Goal: Task Accomplishment & Management: Complete application form

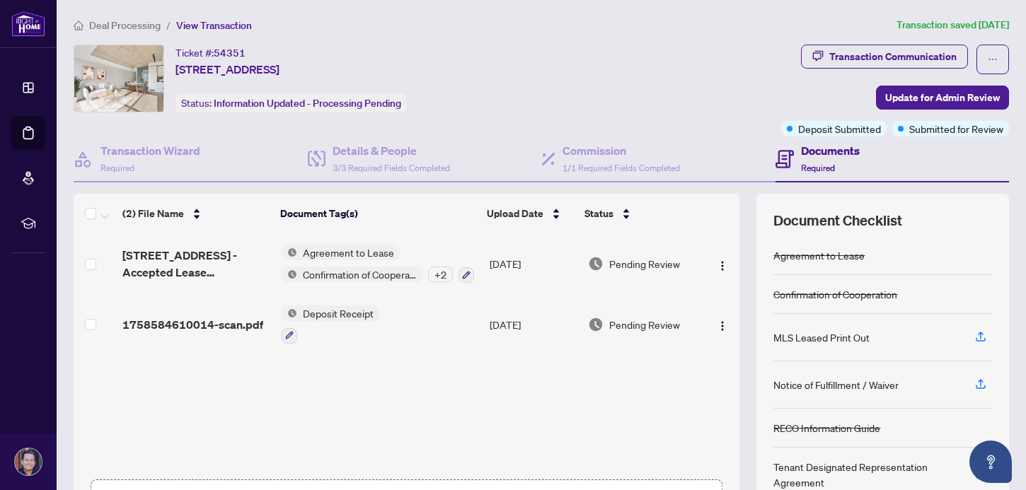
scroll to position [101, 0]
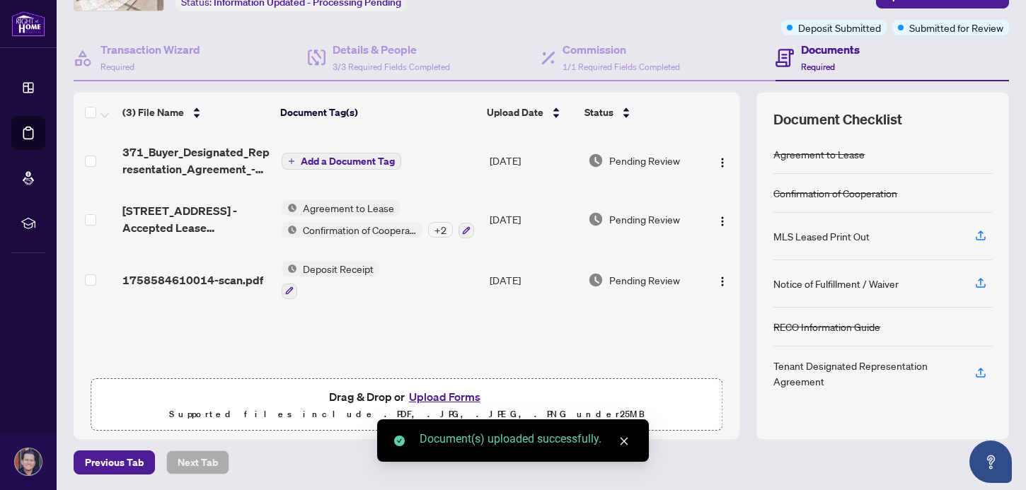
click at [349, 156] on span "Add a Document Tag" at bounding box center [348, 161] width 94 height 10
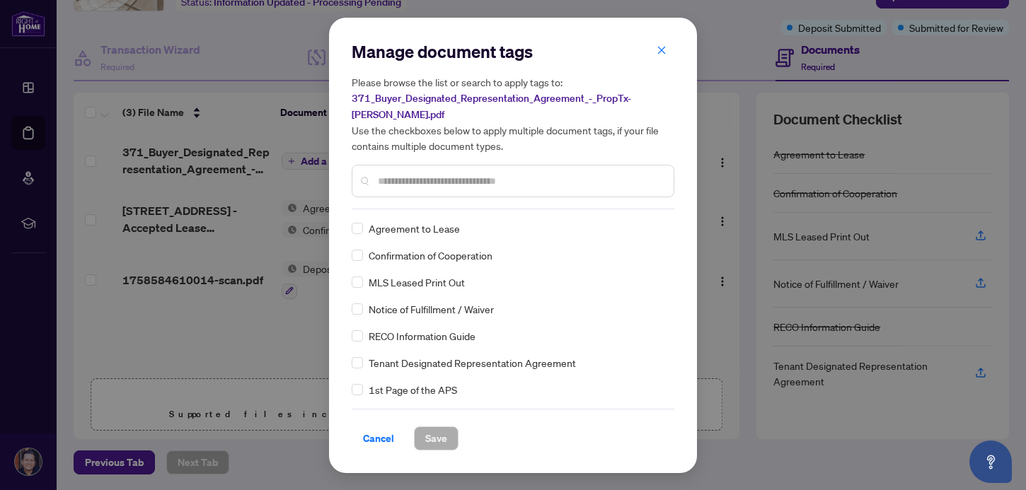
click at [448, 203] on div "Manage document tags Please browse the list or search to apply tags to: 371_Buy…" at bounding box center [513, 245] width 323 height 410
click at [448, 183] on div at bounding box center [513, 181] width 323 height 33
click at [448, 180] on input "text" at bounding box center [520, 181] width 284 height 16
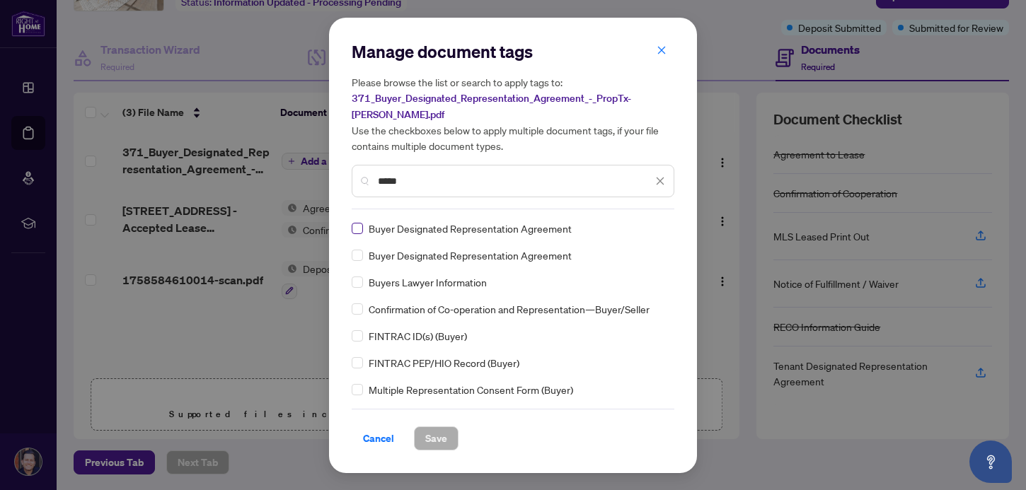
type input "*****"
click at [435, 431] on span "Save" at bounding box center [436, 438] width 22 height 23
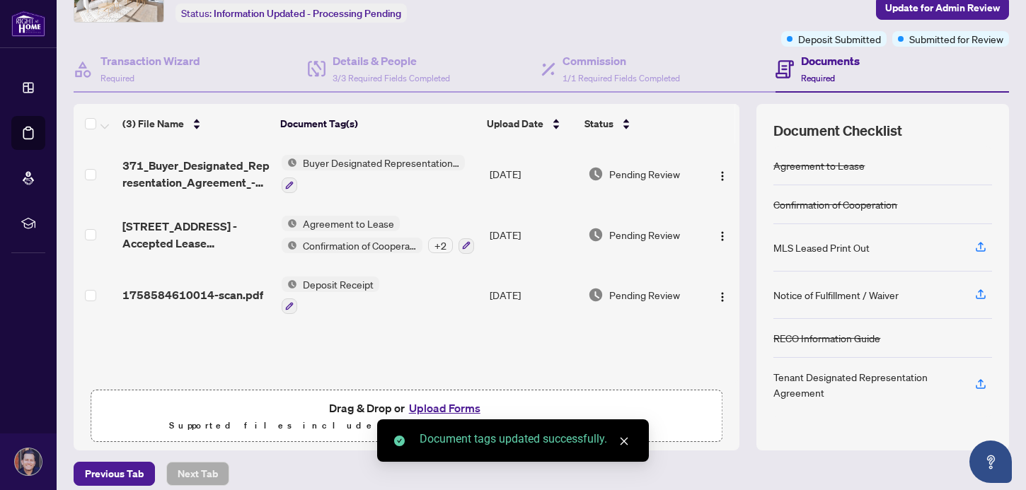
scroll to position [0, 0]
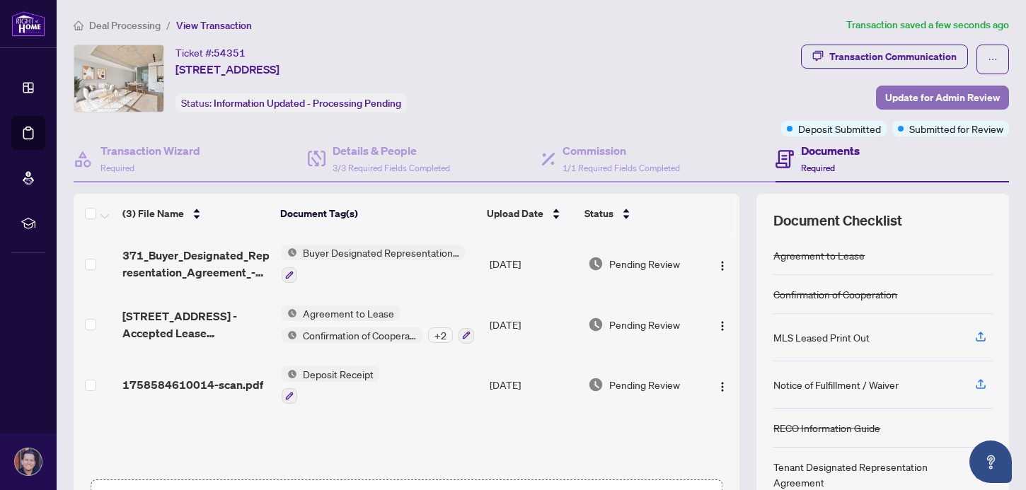
click at [954, 97] on span "Update for Admin Review" at bounding box center [942, 97] width 115 height 23
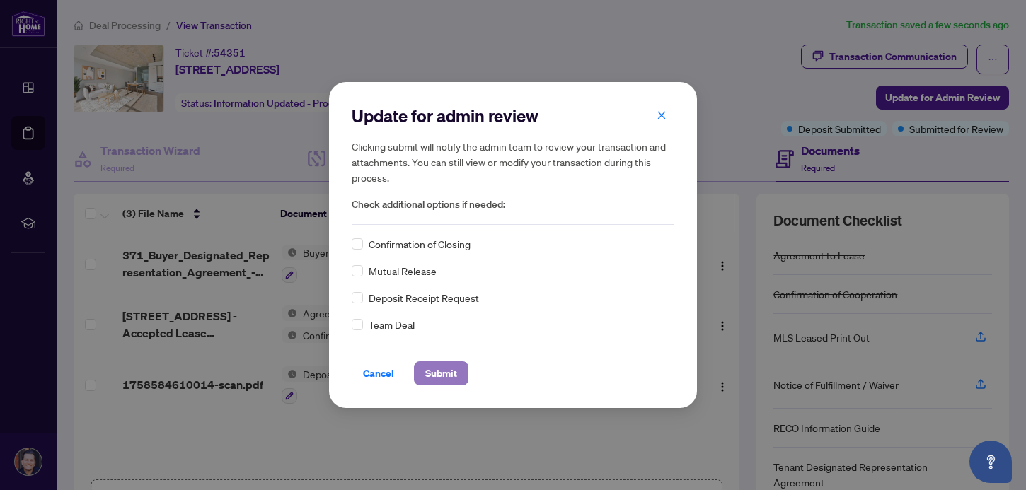
click at [445, 364] on span "Submit" at bounding box center [441, 373] width 32 height 23
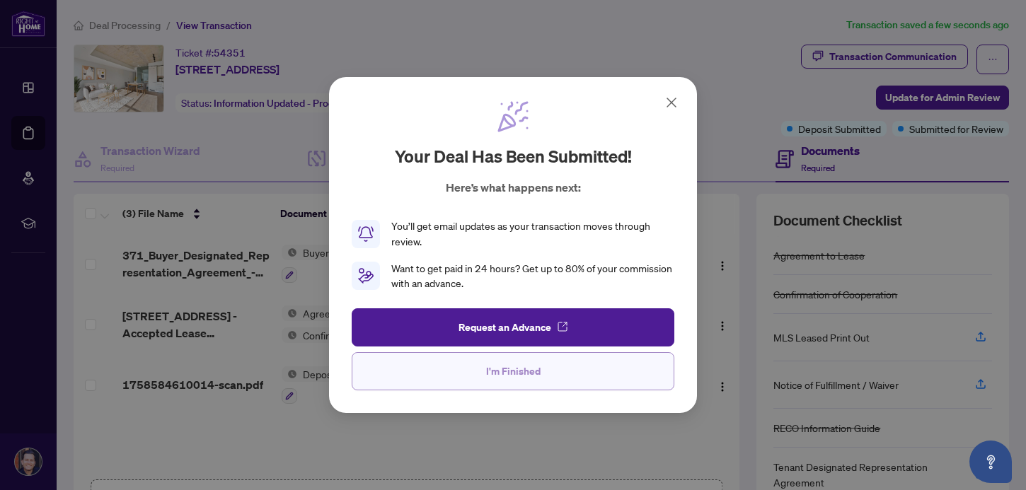
click at [583, 369] on button "I'm Finished" at bounding box center [513, 371] width 323 height 38
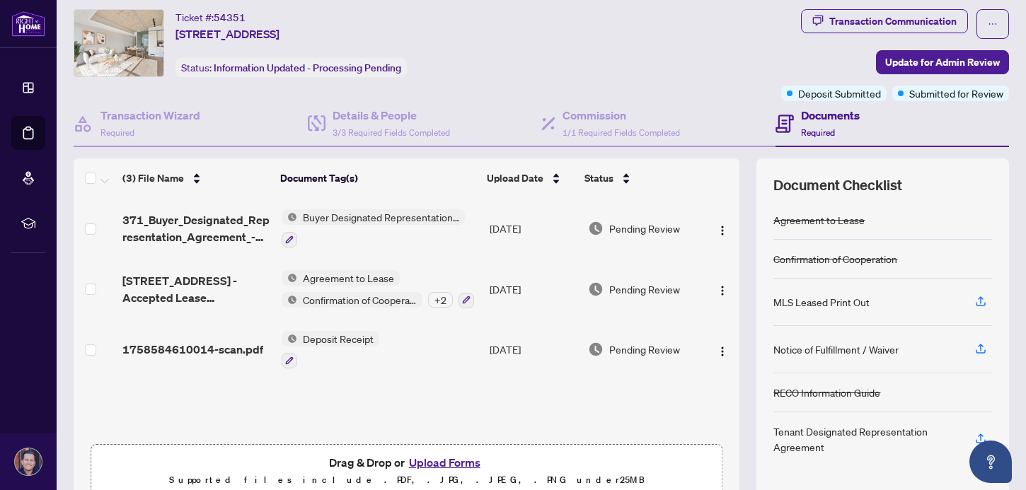
scroll to position [34, 0]
click at [339, 212] on span "Buyer Designated Representation Agreement" at bounding box center [381, 219] width 168 height 16
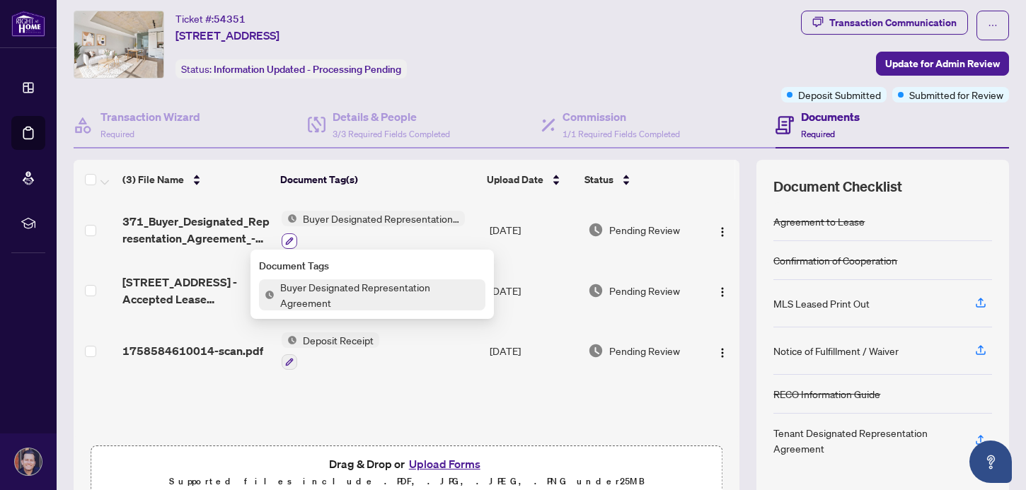
click at [294, 238] on button "button" at bounding box center [290, 241] width 16 height 16
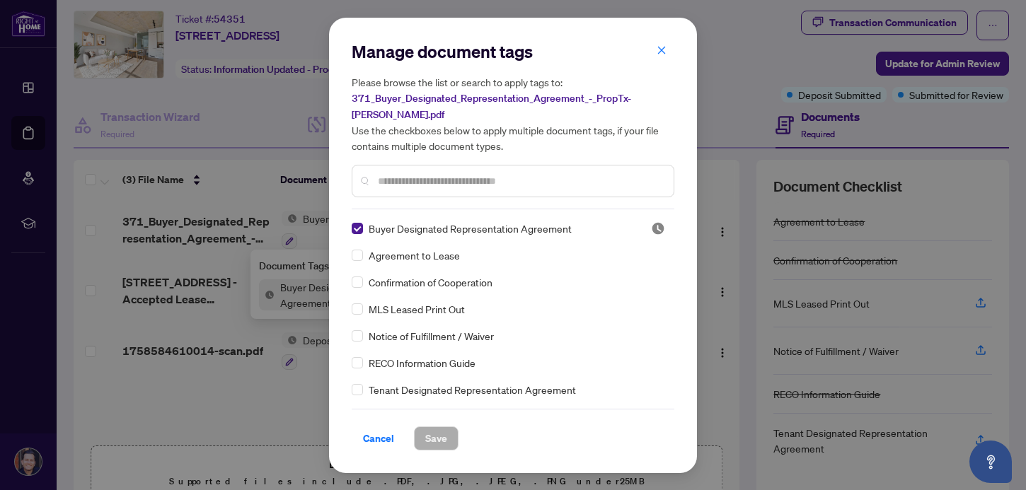
click at [431, 173] on input "text" at bounding box center [520, 181] width 284 height 16
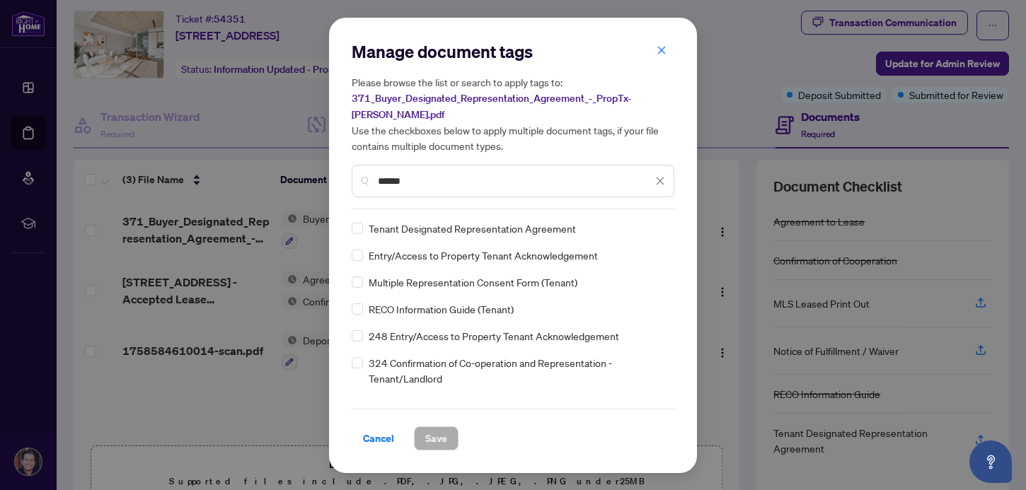
type input "******"
click at [373, 221] on span "Tenant Designated Representation Agreement" at bounding box center [472, 229] width 207 height 16
click at [363, 221] on div "Tenant Designated Representation Agreement" at bounding box center [509, 229] width 314 height 16
click at [439, 428] on span "Save" at bounding box center [436, 438] width 22 height 23
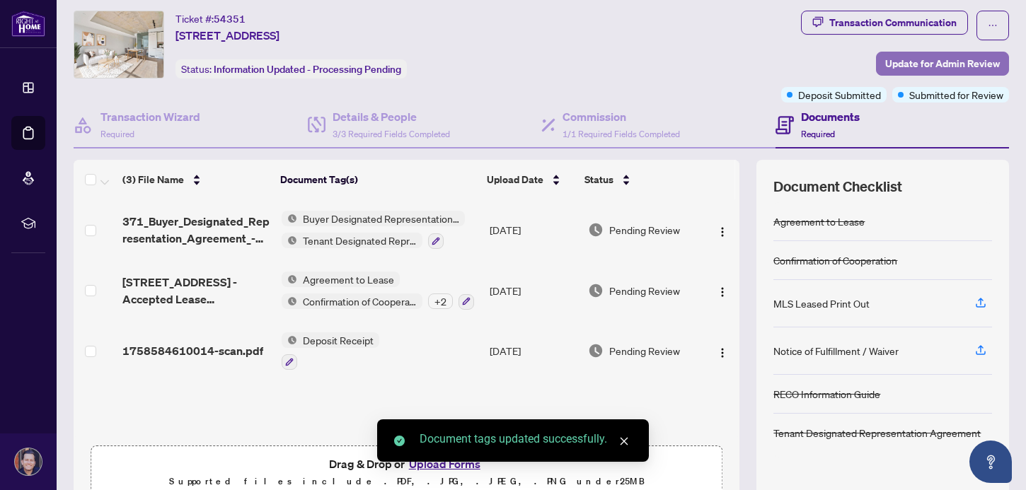
click at [893, 66] on span "Update for Admin Review" at bounding box center [942, 63] width 115 height 23
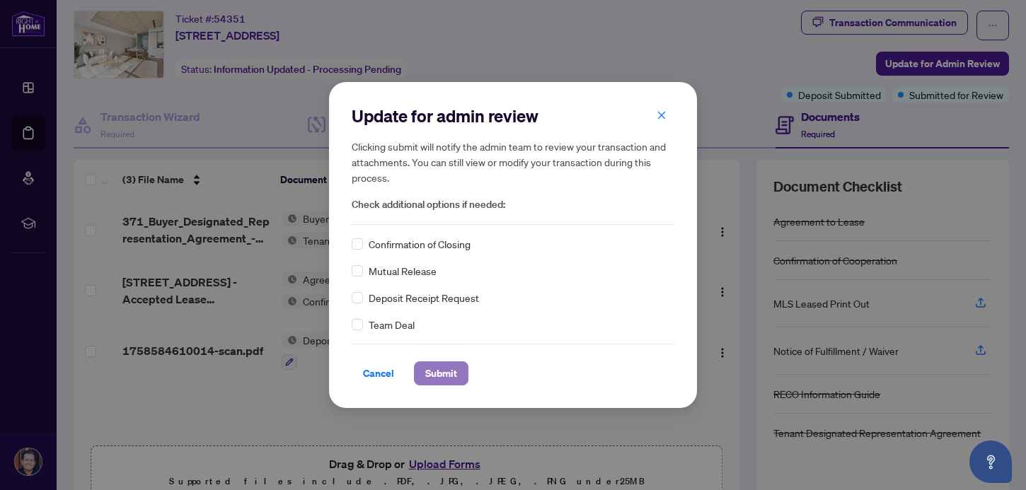
click at [446, 368] on span "Submit" at bounding box center [441, 373] width 32 height 23
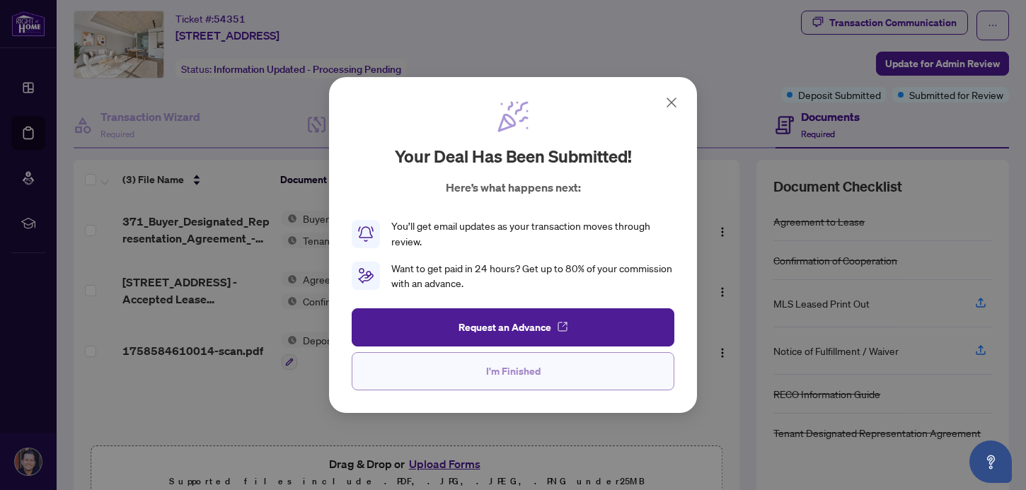
click at [535, 378] on span "I'm Finished" at bounding box center [513, 371] width 54 height 23
